Goal: Navigation & Orientation: Understand site structure

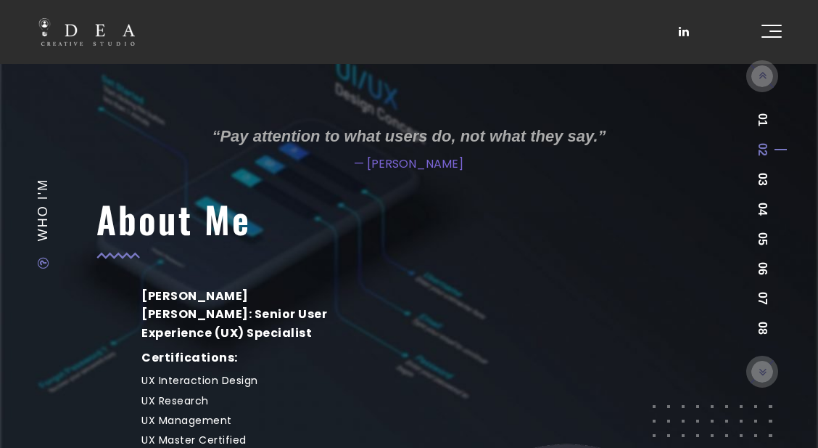
scroll to position [150, 0]
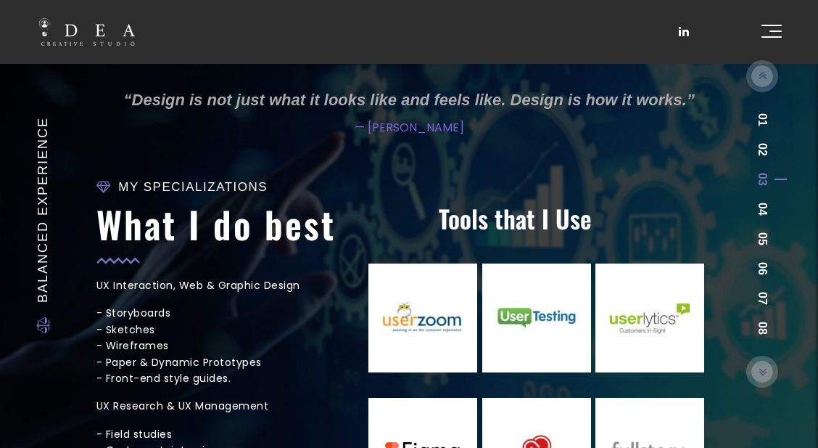
scroll to position [348, 0]
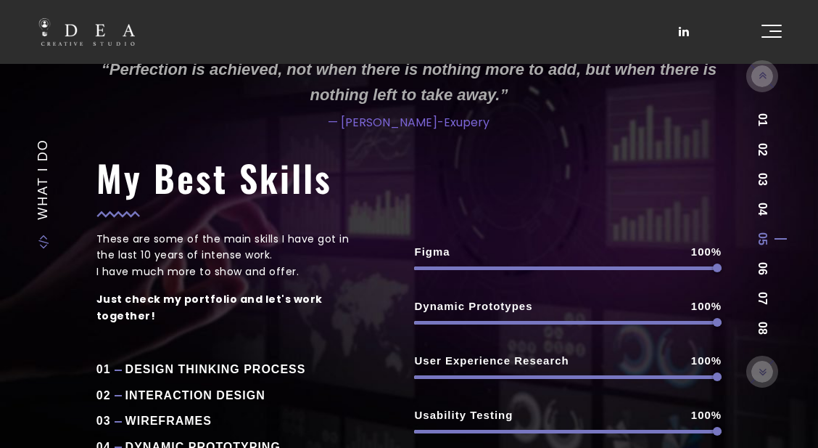
scroll to position [229, 0]
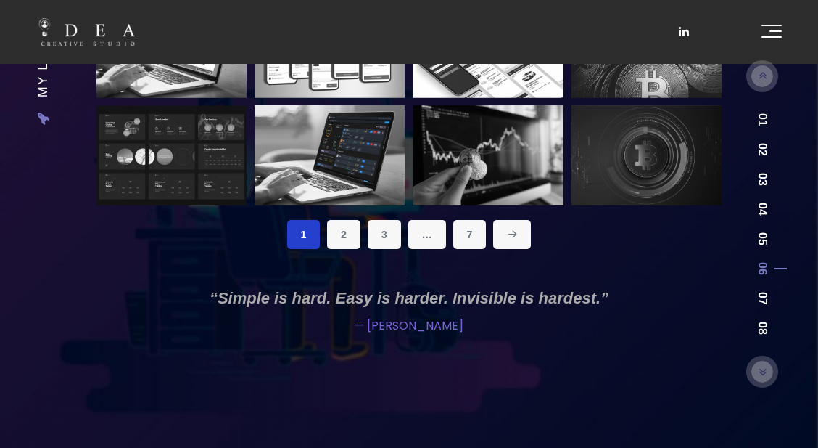
scroll to position [165, 0]
